Goal: Transaction & Acquisition: Purchase product/service

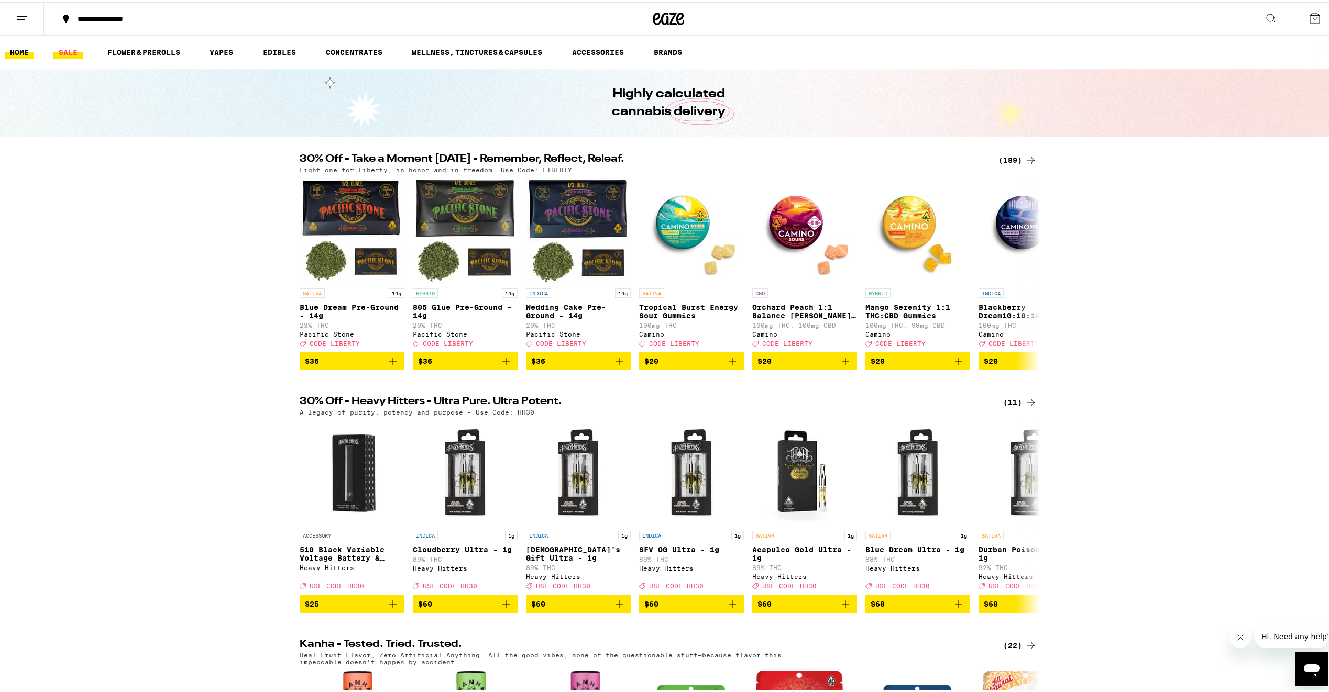
click at [62, 47] on link "SALE" at bounding box center [67, 50] width 29 height 13
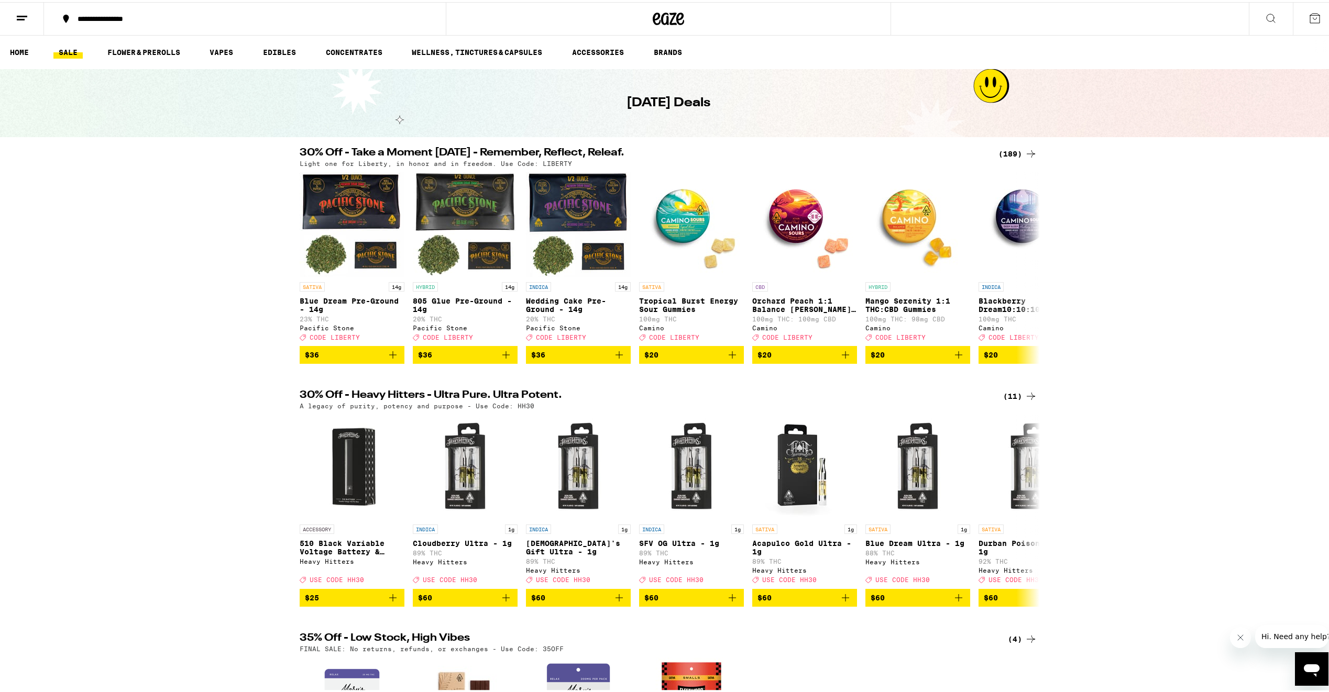
click at [1009, 151] on div "(189)" at bounding box center [1017, 152] width 39 height 13
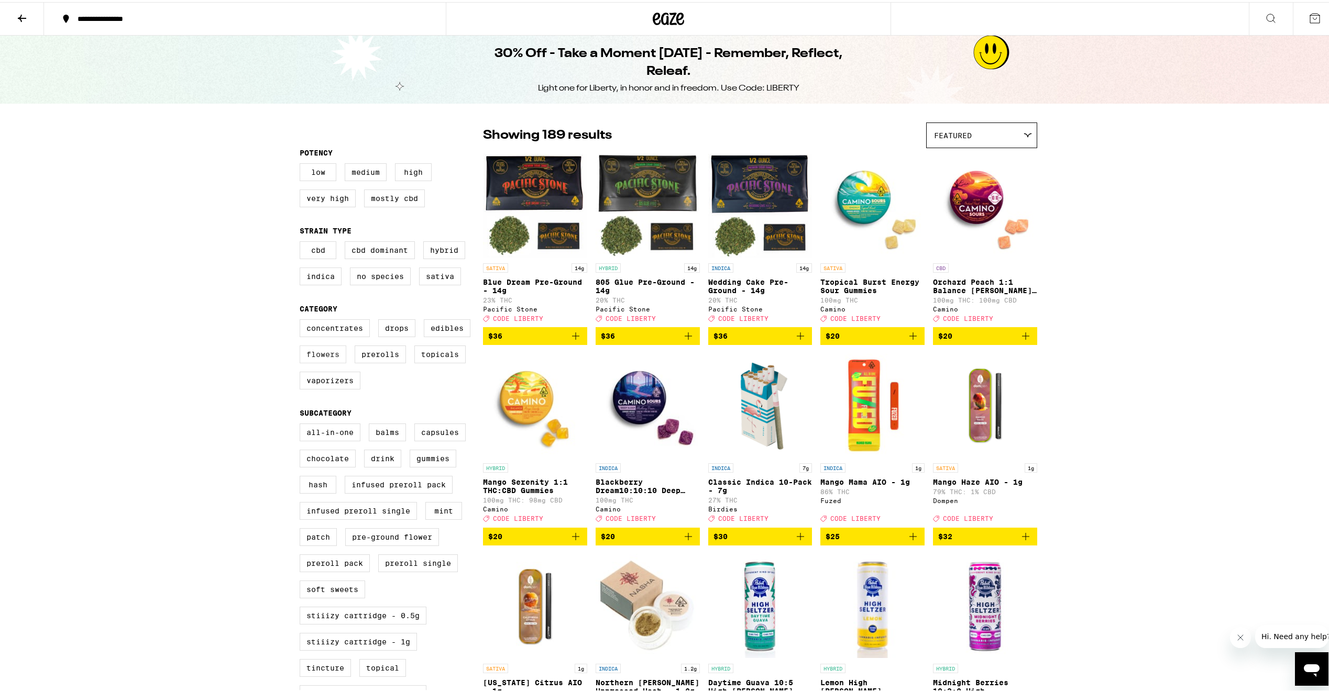
click at [328, 360] on label "Flowers" at bounding box center [323, 353] width 47 height 18
click at [302, 319] on input "Flowers" at bounding box center [302, 319] width 1 height 1
checkbox input "true"
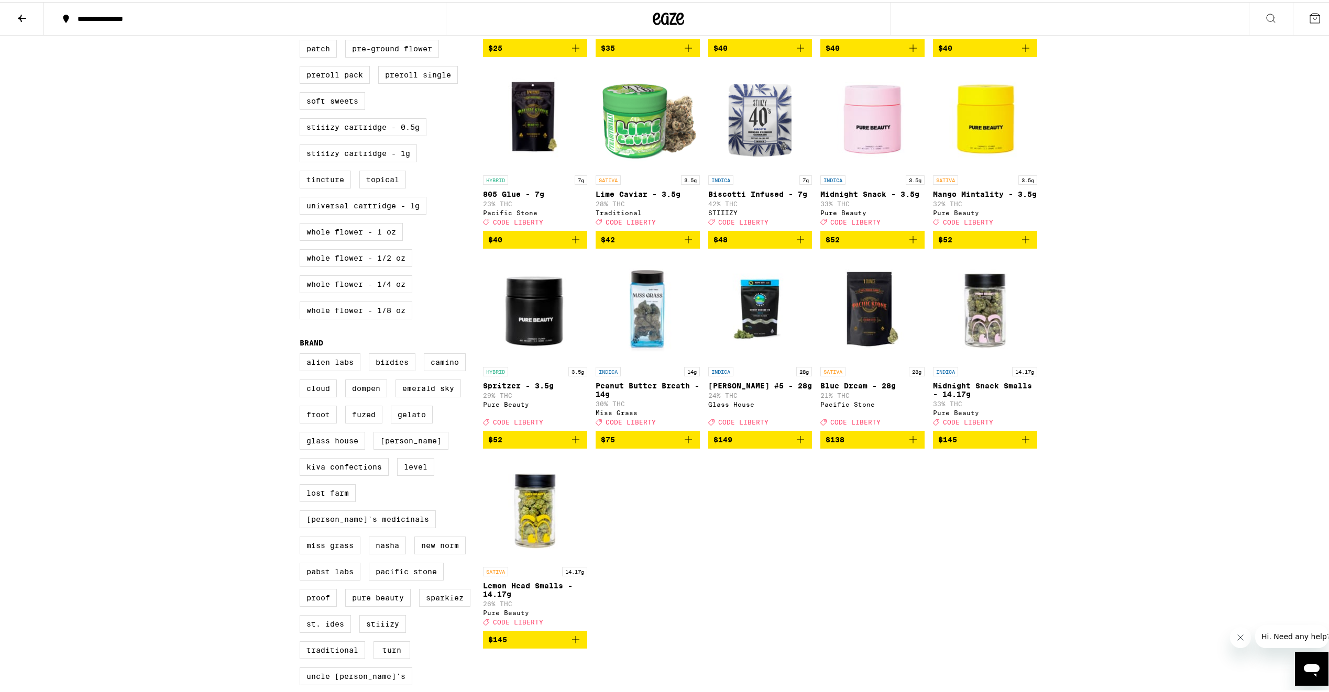
scroll to position [524, 0]
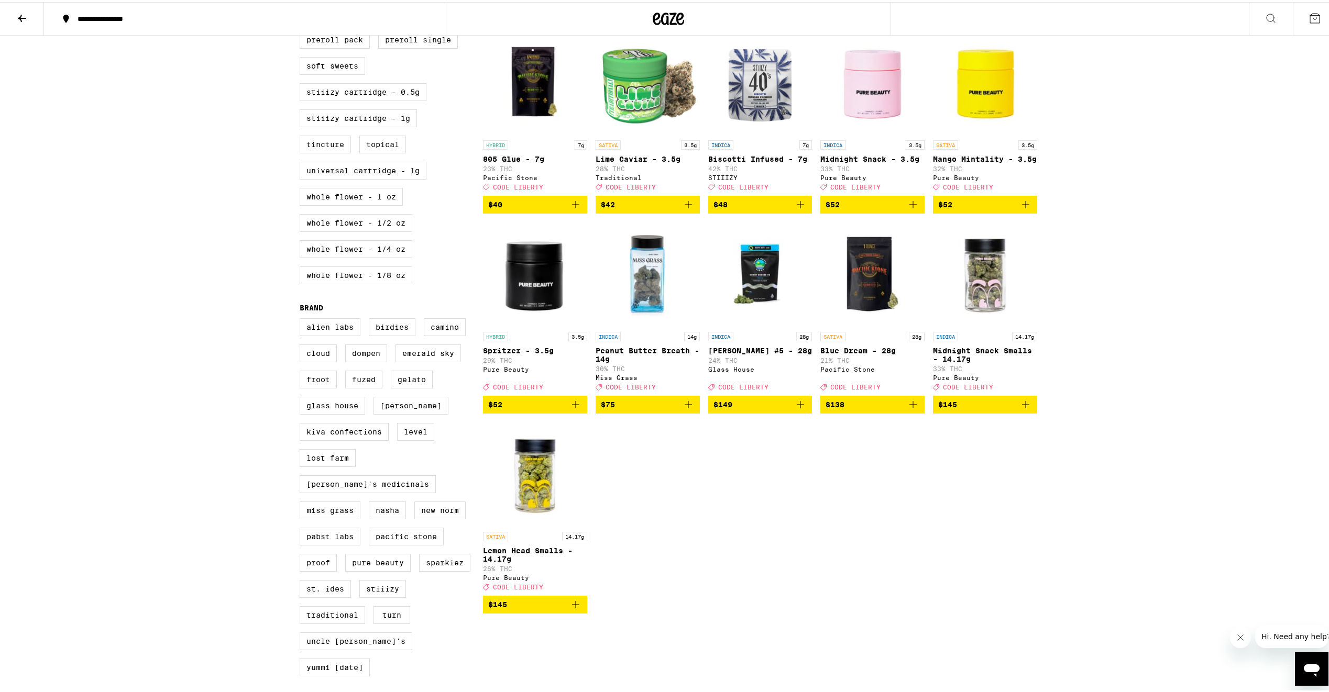
click at [993, 306] on img "Open page for Midnight Snack Smalls - 14.17g from Pure Beauty" at bounding box center [985, 272] width 104 height 105
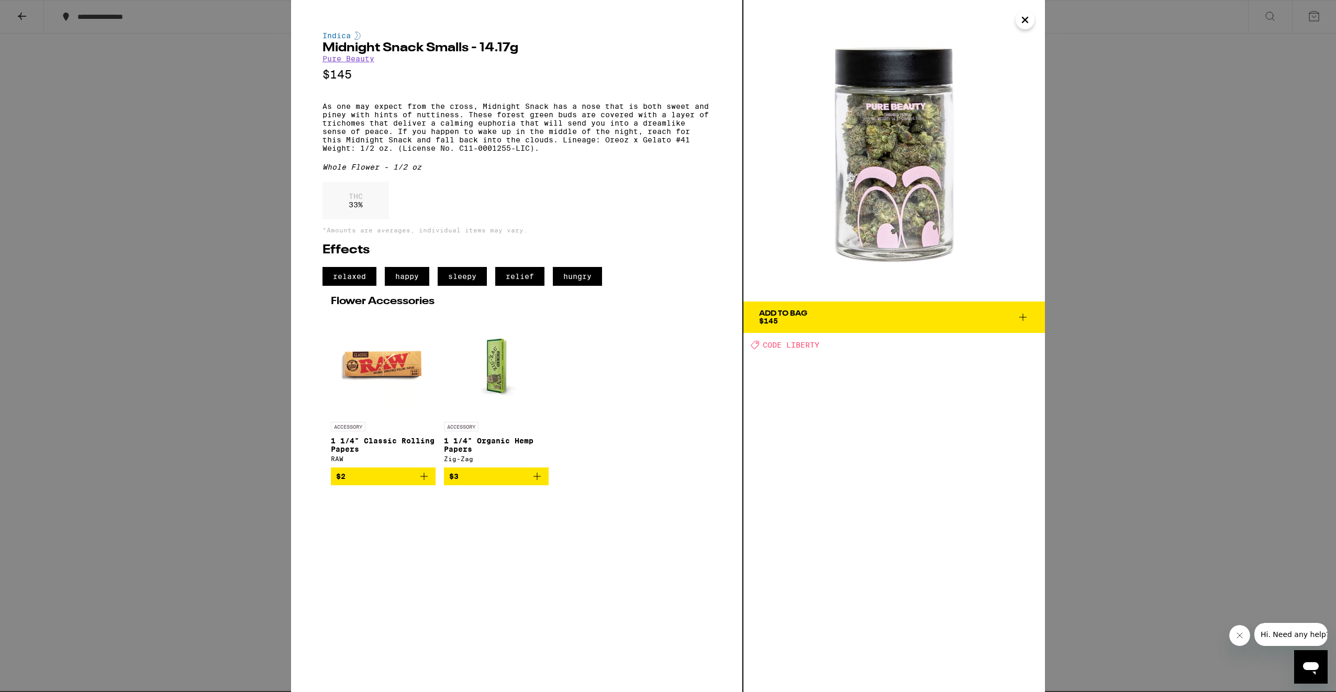
click at [1221, 233] on div "Indica Midnight Snack Smalls - 14.17g Pure Beauty $145 As one may expect from t…" at bounding box center [668, 346] width 1336 height 692
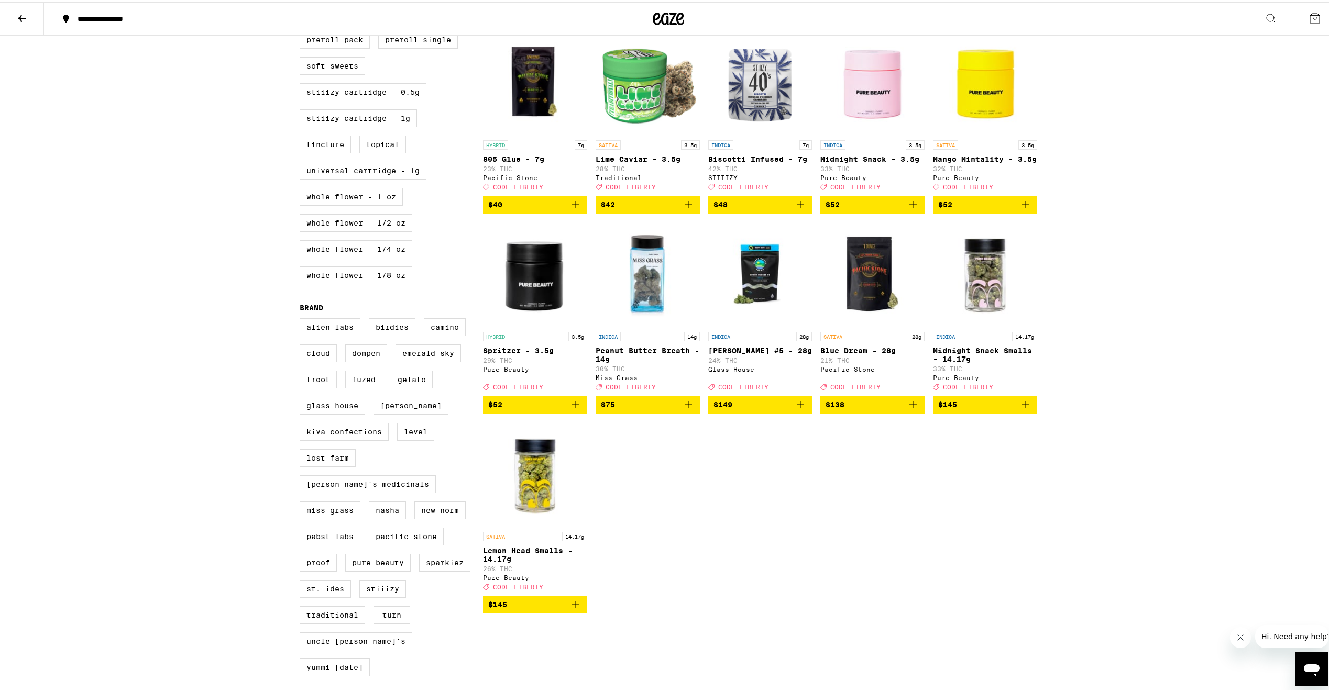
click at [571, 609] on icon "Add to bag" at bounding box center [575, 602] width 13 height 13
click at [1311, 10] on icon at bounding box center [1314, 16] width 13 height 13
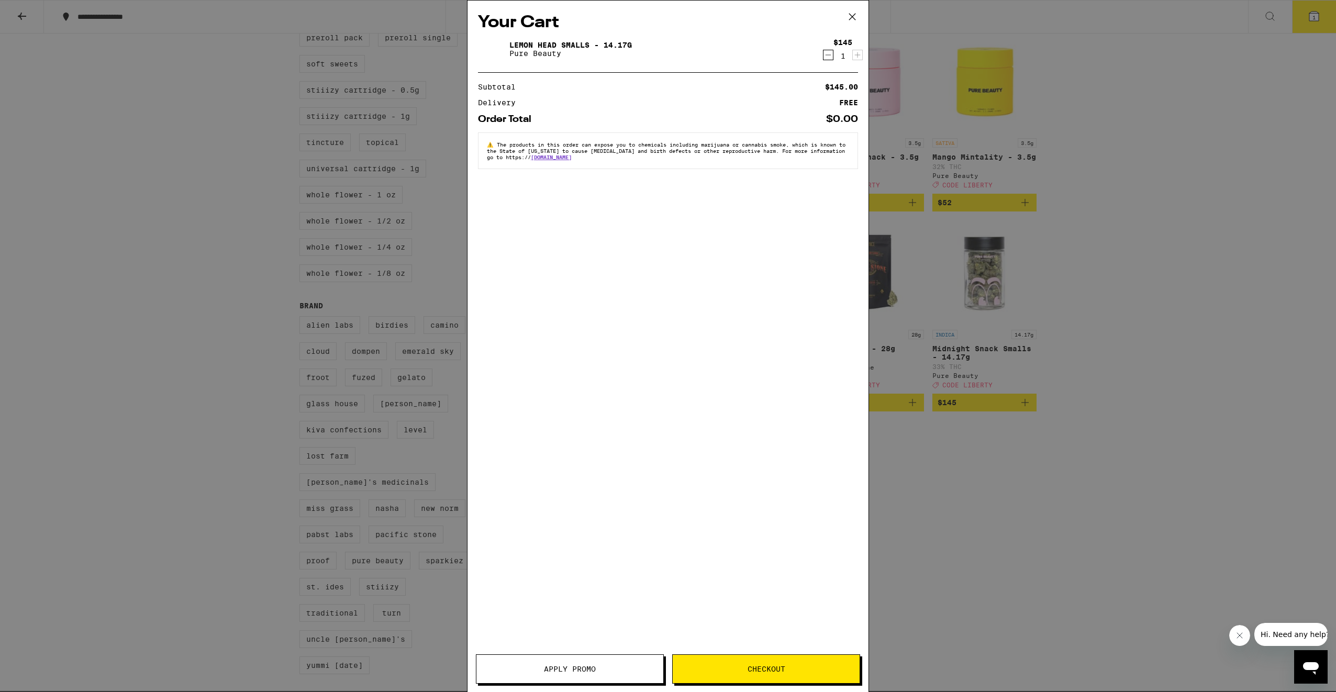
click at [590, 668] on span "Apply Promo" at bounding box center [570, 669] width 52 height 7
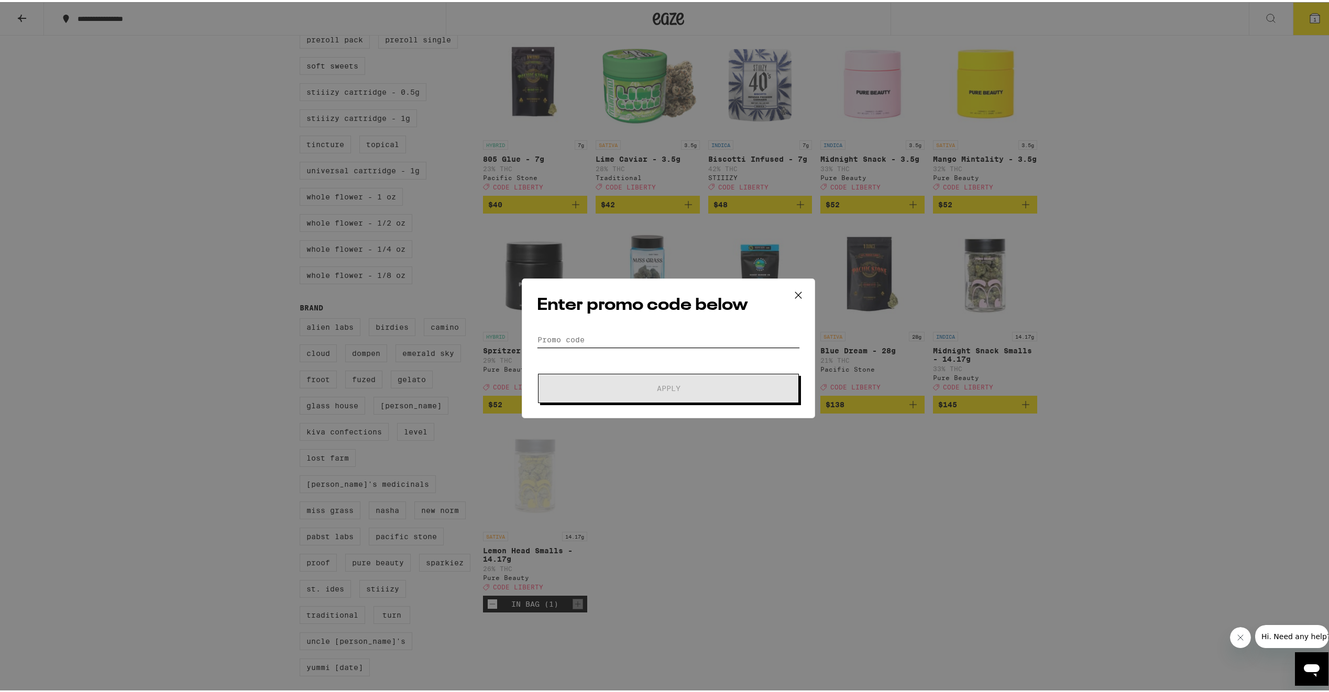
click at [667, 331] on input "Promo Code" at bounding box center [668, 338] width 263 height 16
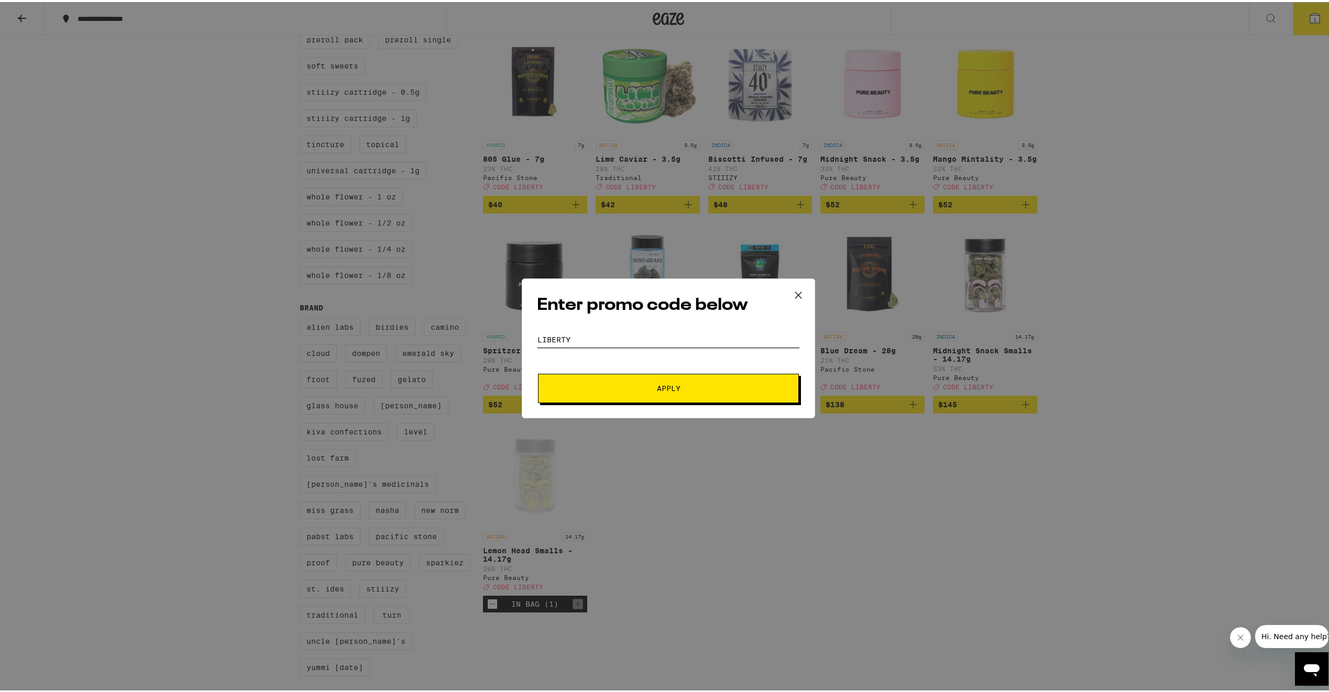
type input "liberty"
click at [681, 389] on span "Apply" at bounding box center [668, 386] width 189 height 7
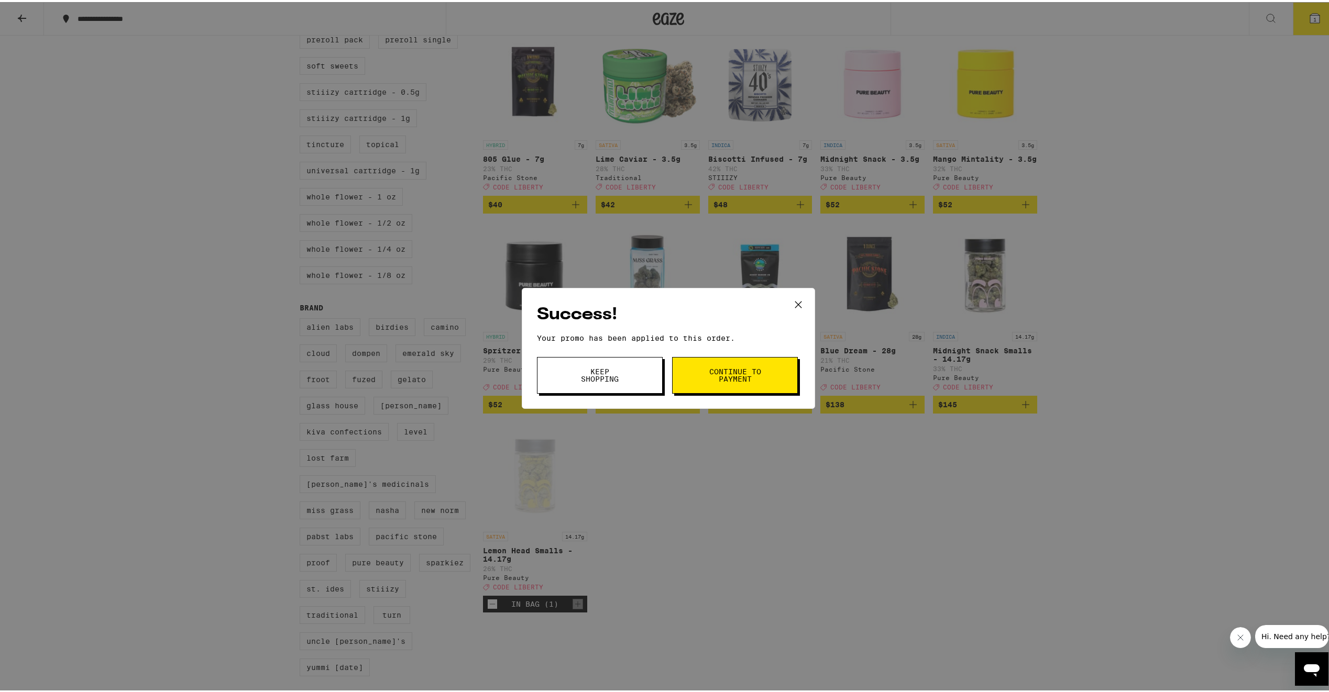
click at [710, 370] on span "Continue to payment" at bounding box center [734, 373] width 53 height 15
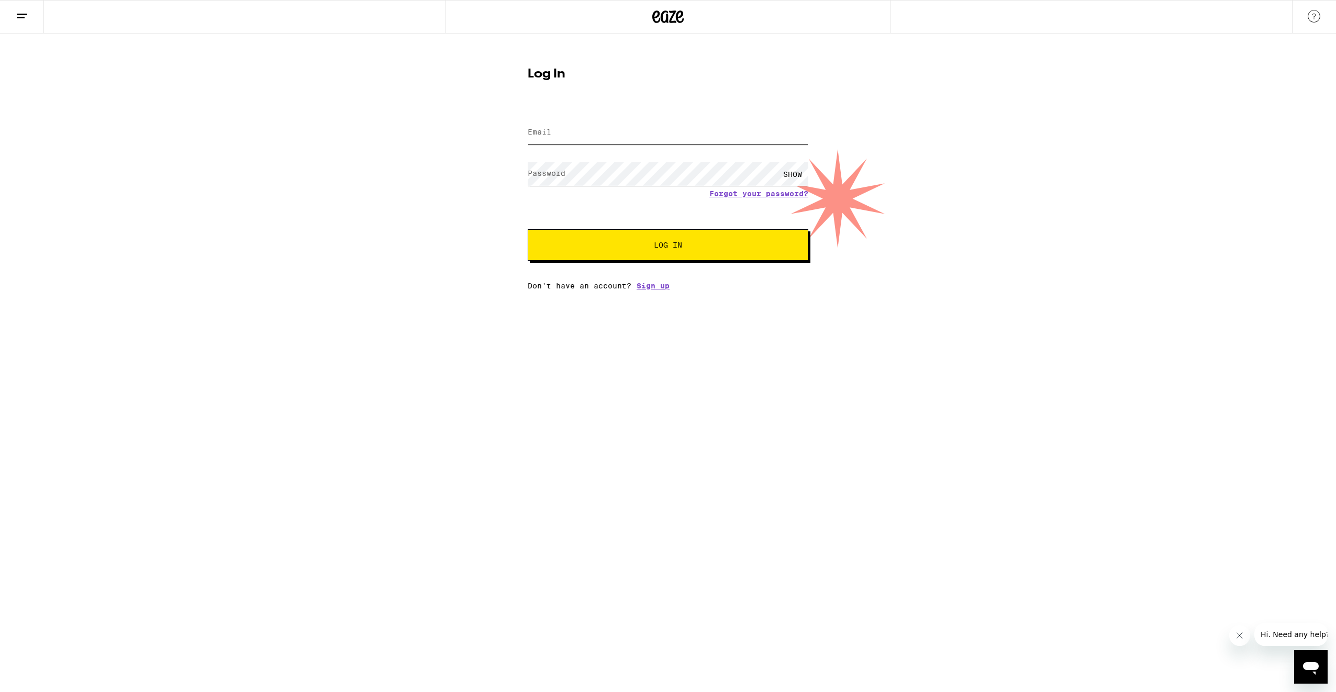
click at [632, 139] on input "Email" at bounding box center [668, 133] width 281 height 24
type input "[EMAIL_ADDRESS][DOMAIN_NAME]"
click at [528, 229] on button "Log In" at bounding box center [668, 244] width 281 height 31
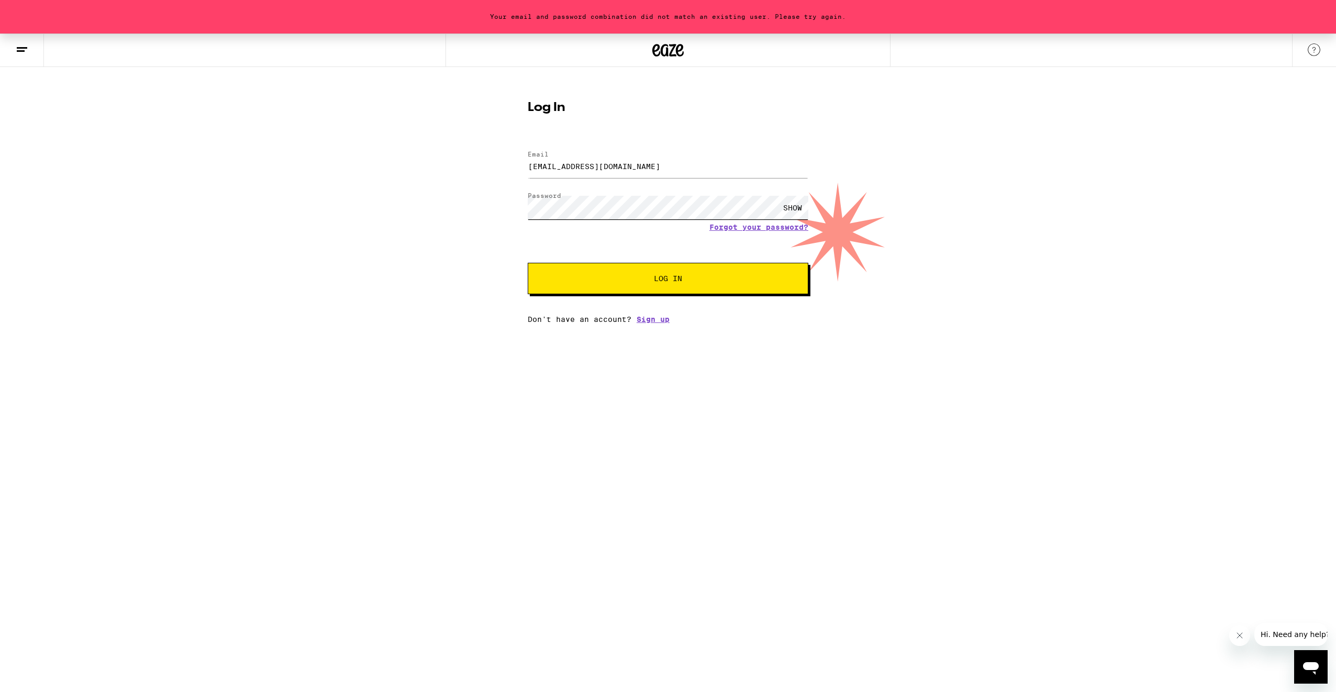
click at [528, 263] on button "Log In" at bounding box center [668, 278] width 281 height 31
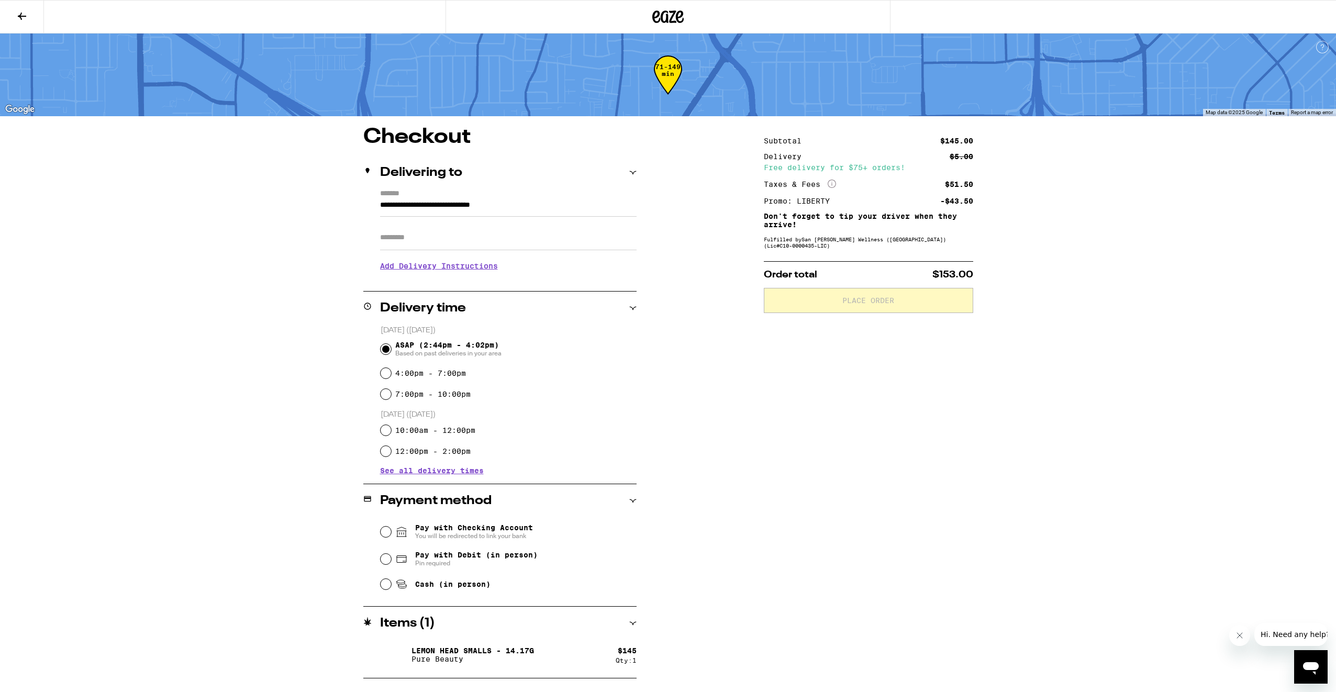
click at [545, 236] on input "Apt/Suite" at bounding box center [508, 237] width 257 height 25
type input "**********"
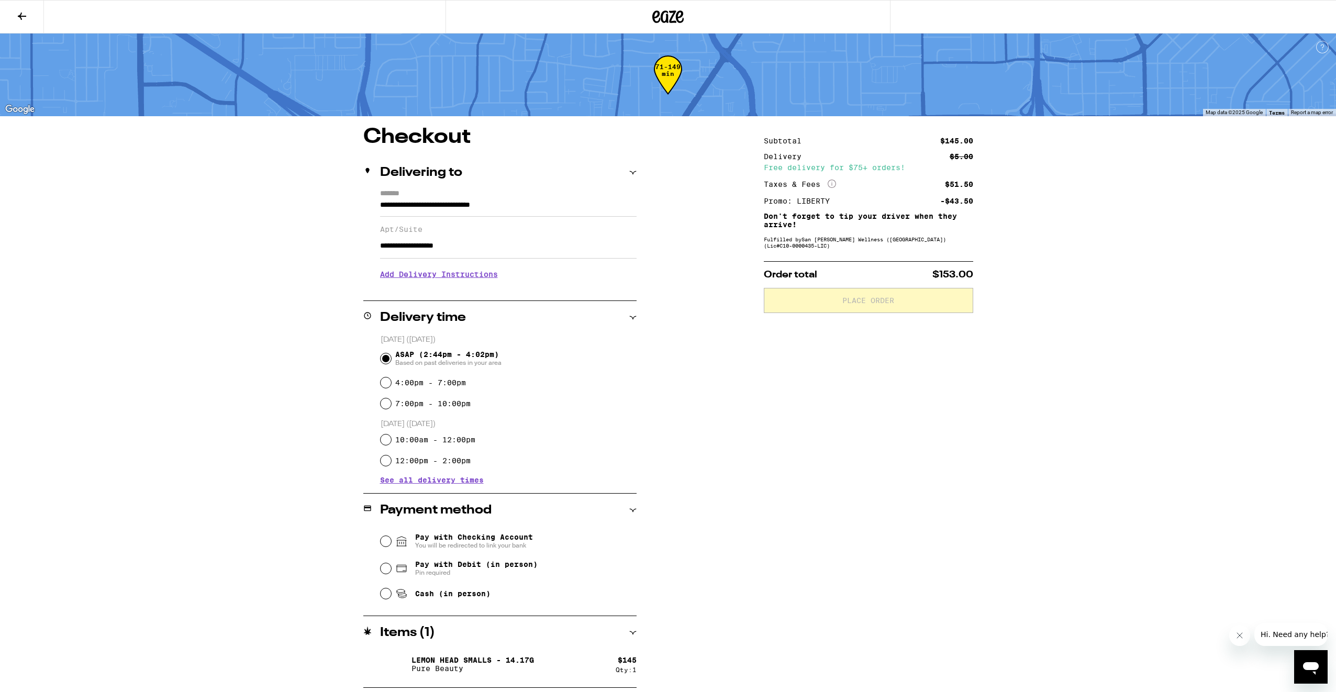
click at [483, 274] on h3 "Add Delivery Instructions" at bounding box center [508, 274] width 257 height 24
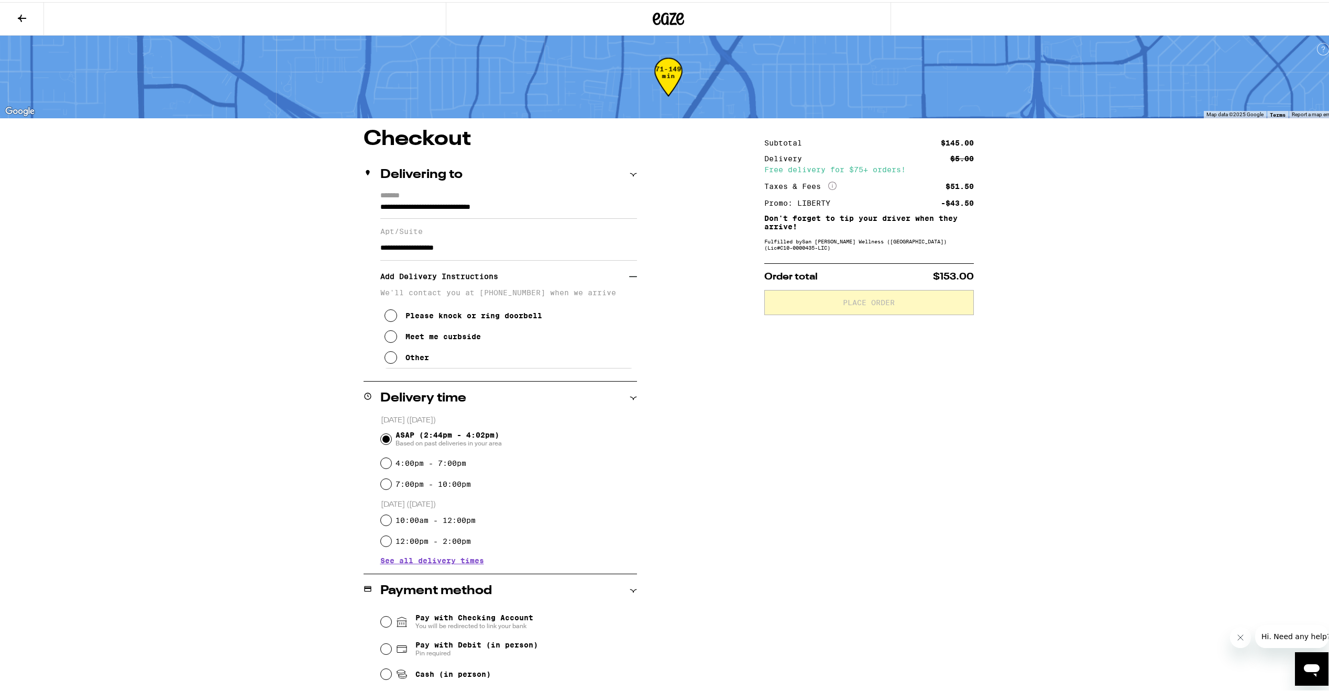
click at [433, 339] on div "Meet me curbside" at bounding box center [442, 334] width 75 height 8
click at [858, 386] on div "Subtotal $145.00 Delivery $5.00 Free delivery for $75+ orders! Taxes & Fees Mor…" at bounding box center [868, 447] width 209 height 640
click at [814, 262] on div "Subtotal $145.00 Delivery $5.00 Free delivery for $75+ orders! Taxes & Fees Mor…" at bounding box center [868, 447] width 209 height 640
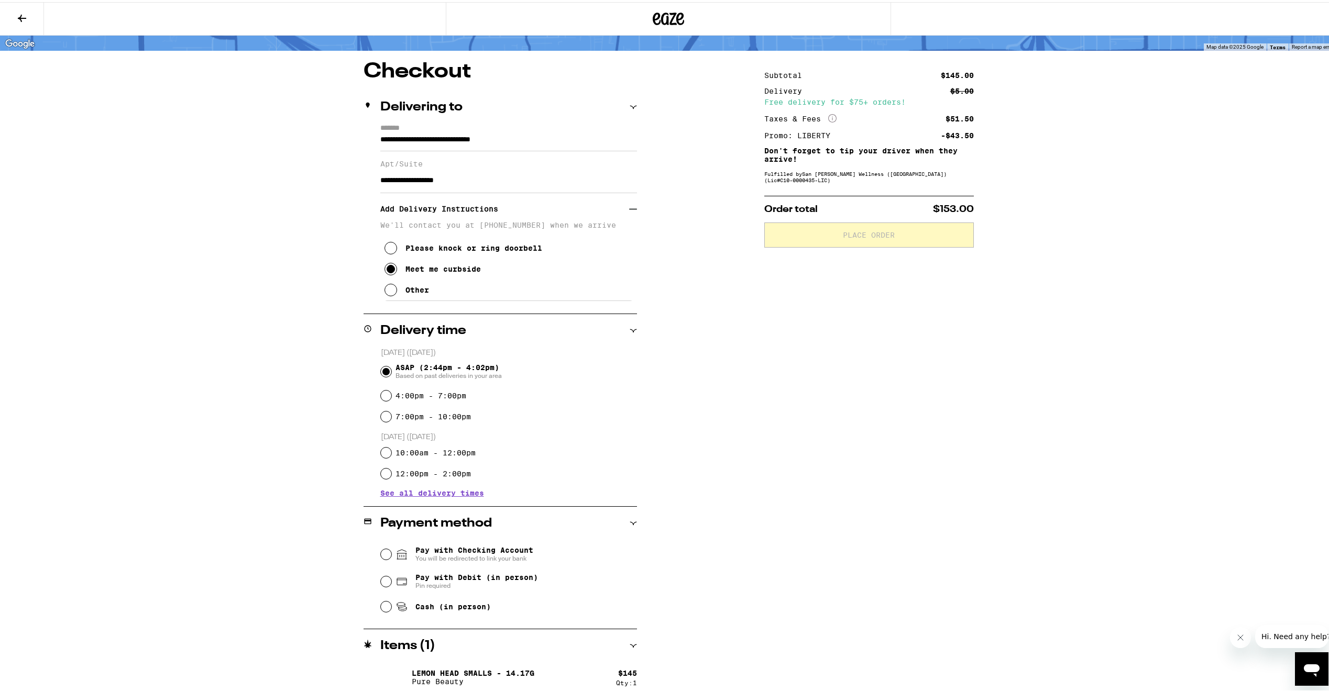
scroll to position [74, 0]
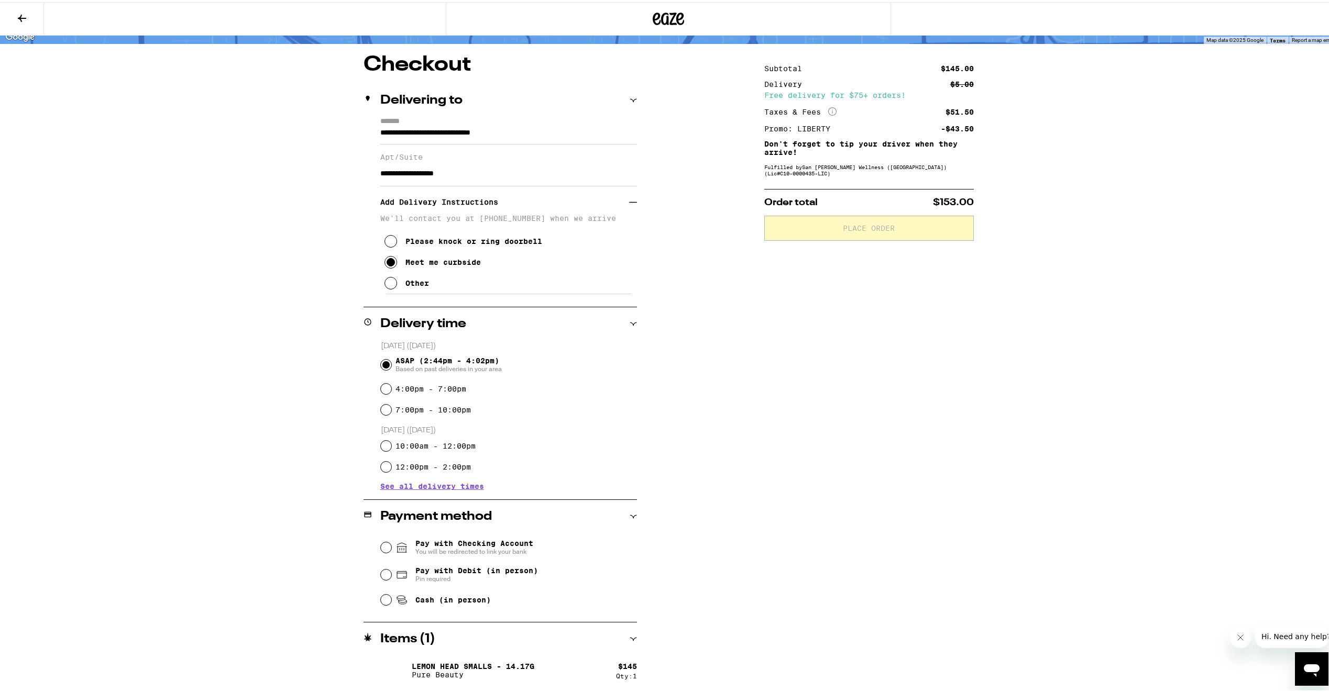
click at [943, 440] on div "Subtotal $145.00 Delivery $5.00 Free delivery for $75+ orders! Taxes & Fees Mor…" at bounding box center [868, 372] width 209 height 640
click at [459, 602] on span "Cash (in person)" at bounding box center [452, 598] width 75 height 8
click at [391, 602] on input "Cash (in person)" at bounding box center [386, 598] width 10 height 10
radio input "true"
click at [809, 481] on div "Subtotal $145.00 Delivery $5.00 Free delivery for $75+ orders! Taxes & Fees Mor…" at bounding box center [868, 372] width 209 height 640
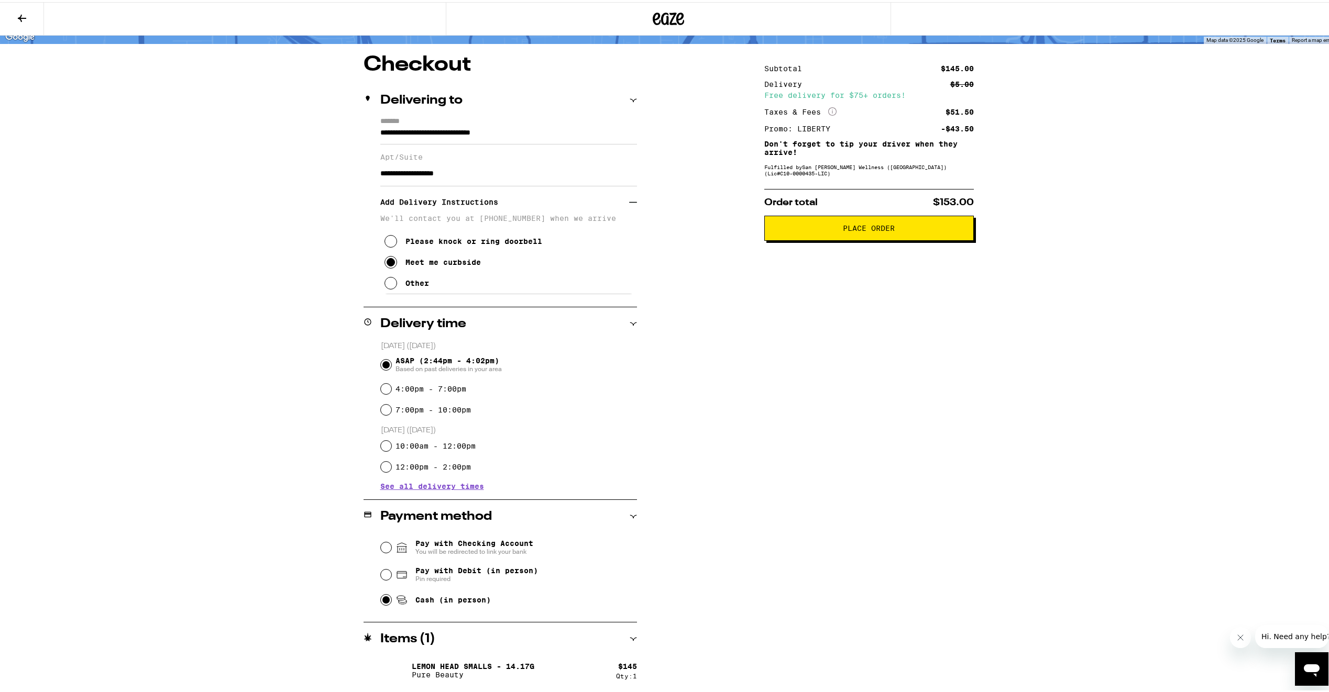
click at [881, 230] on span "Place Order" at bounding box center [869, 226] width 52 height 7
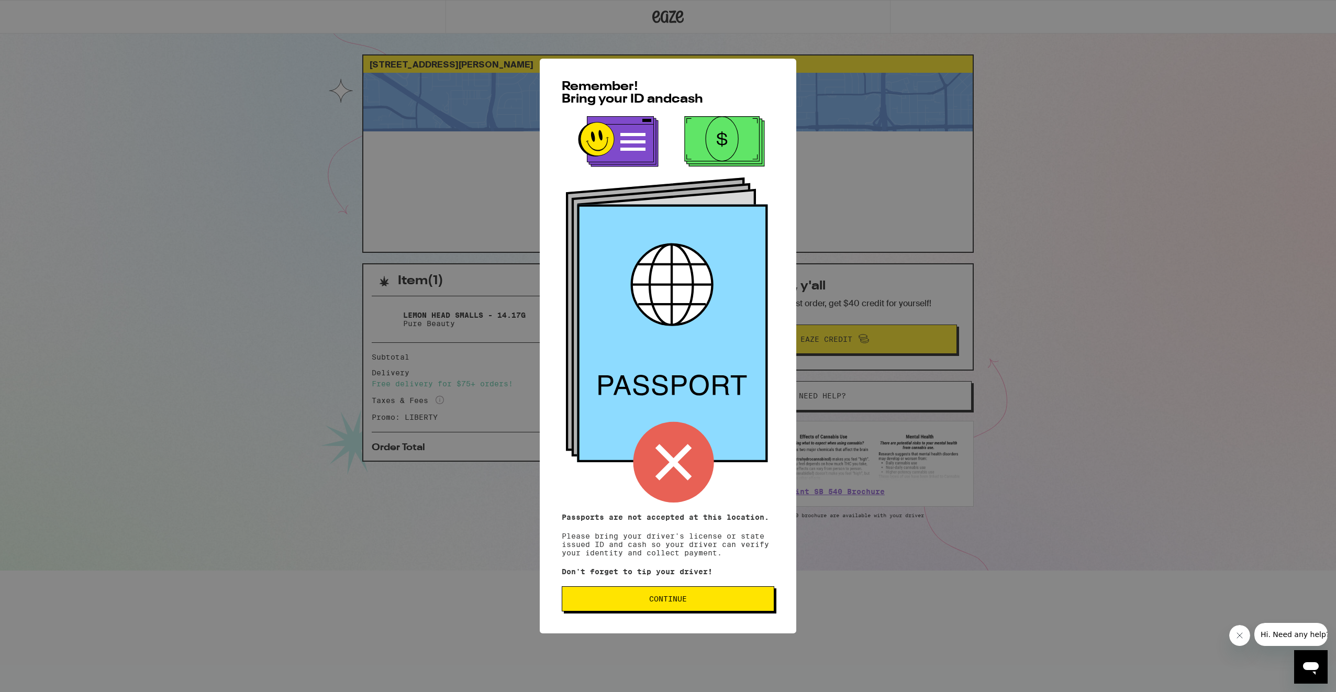
click at [641, 612] on button "Continue" at bounding box center [668, 599] width 213 height 25
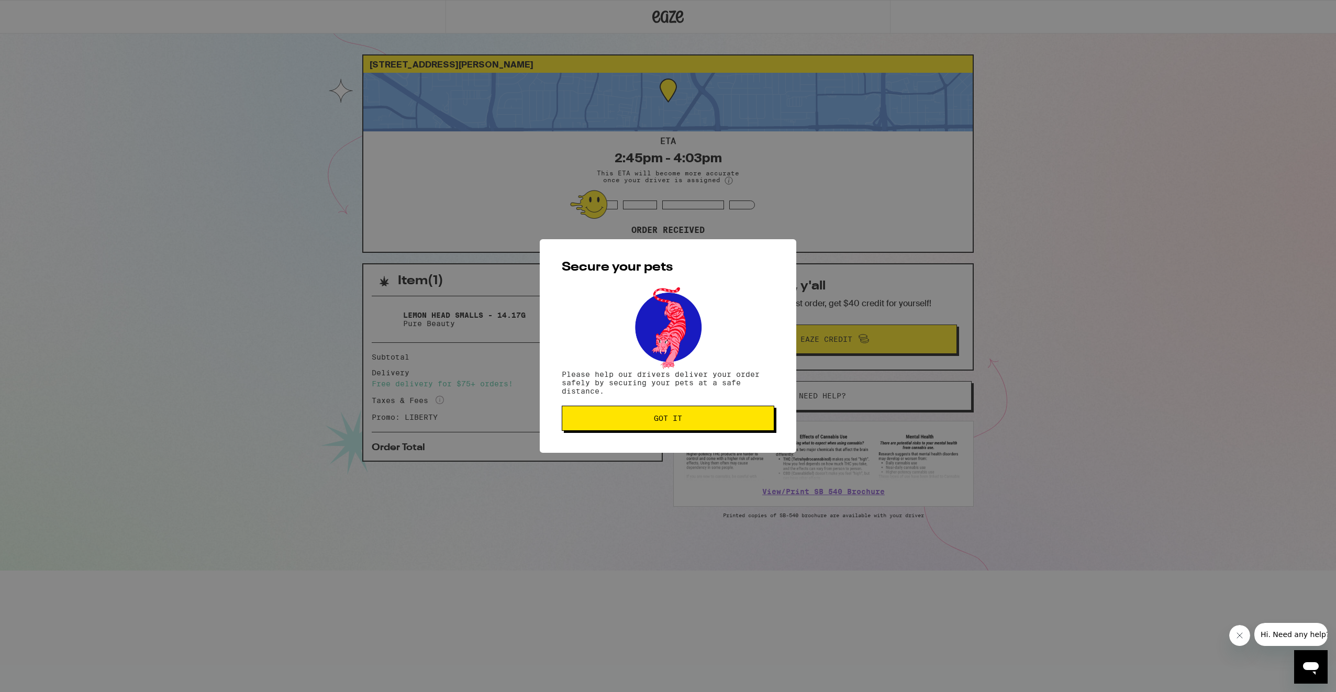
click at [695, 422] on span "Got it" at bounding box center [668, 418] width 195 height 7
